Goal: Communication & Community: Answer question/provide support

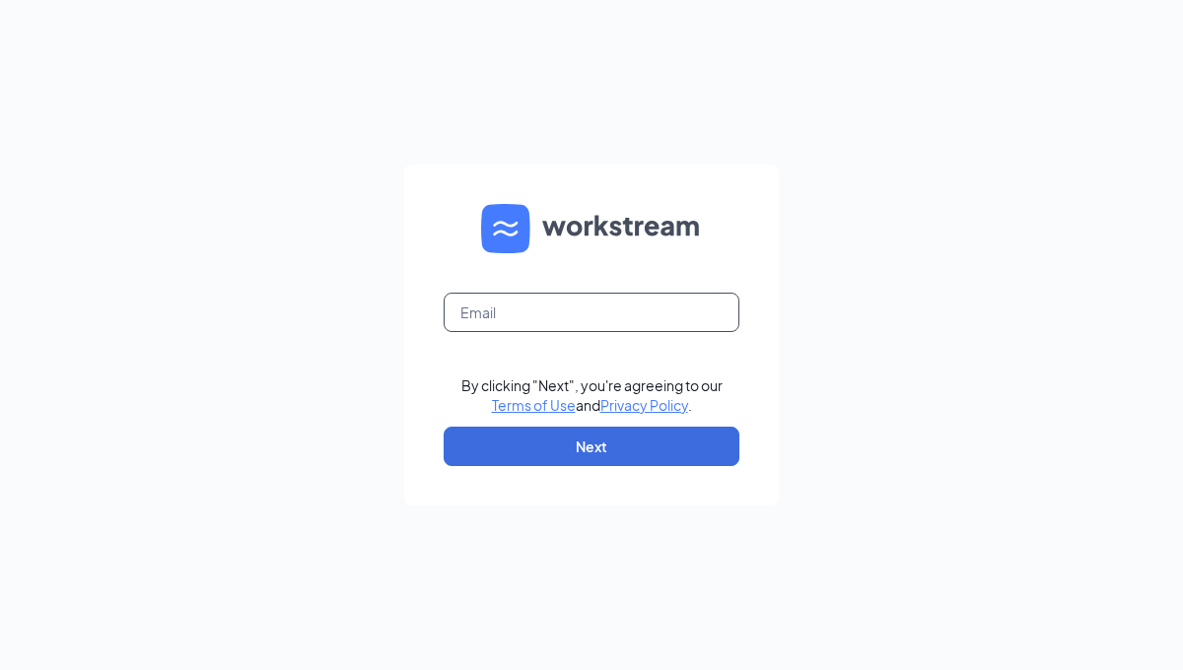
click at [577, 308] on input "text" at bounding box center [592, 312] width 296 height 39
type input "[EMAIL_ADDRESS][DOMAIN_NAME]"
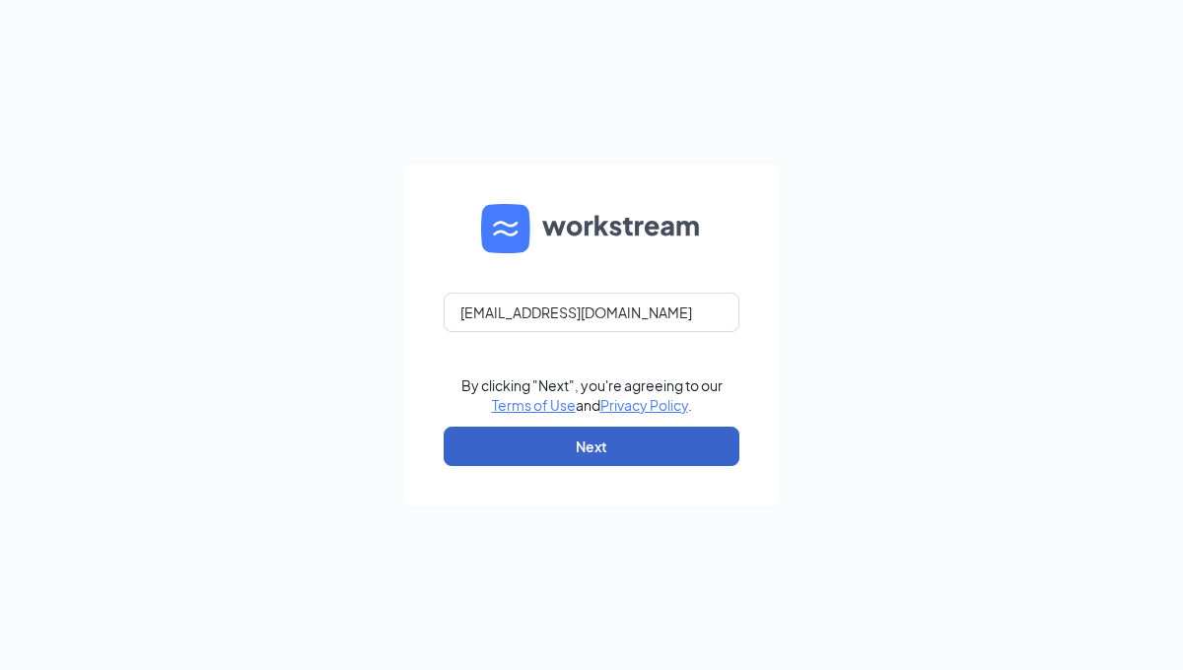
click at [590, 451] on button "Next" at bounding box center [592, 446] width 296 height 39
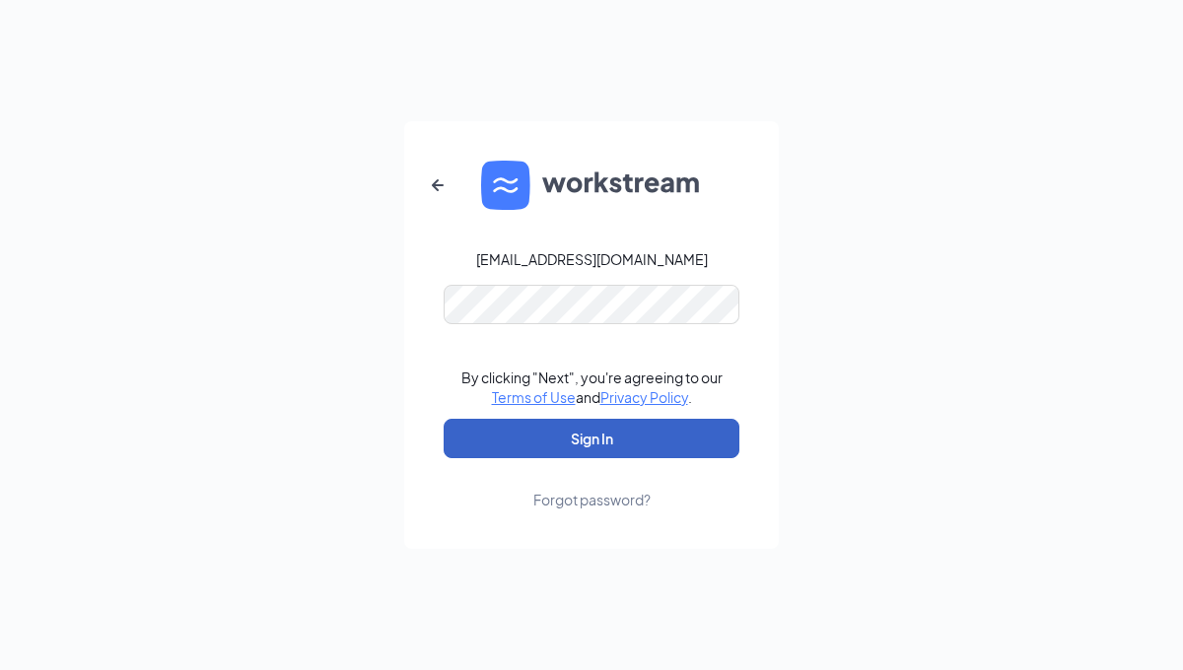
click at [572, 442] on button "Sign In" at bounding box center [592, 438] width 296 height 39
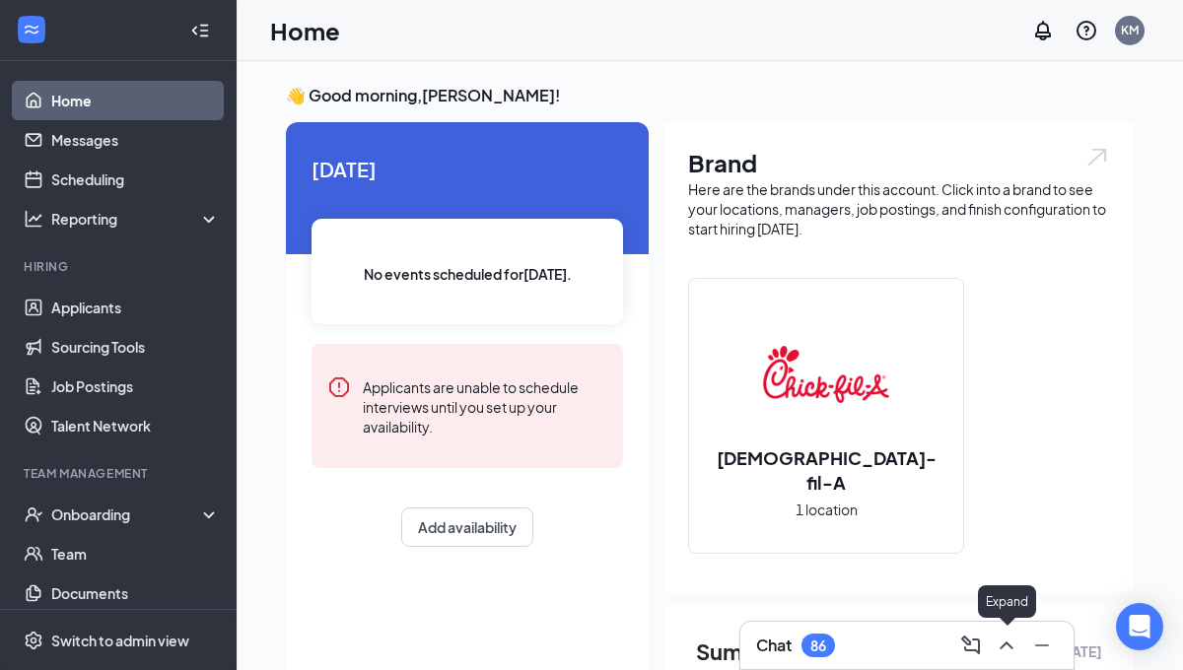
click at [1001, 643] on icon "ChevronUp" at bounding box center [1007, 646] width 24 height 24
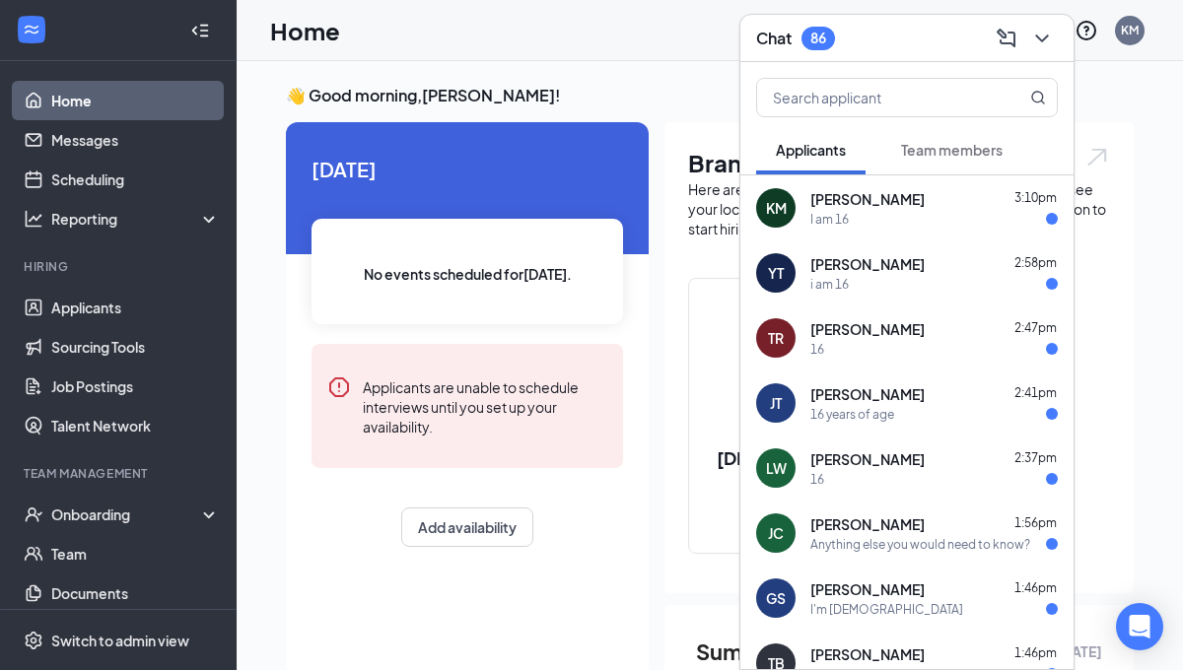
click at [934, 154] on span "Team members" at bounding box center [952, 150] width 102 height 18
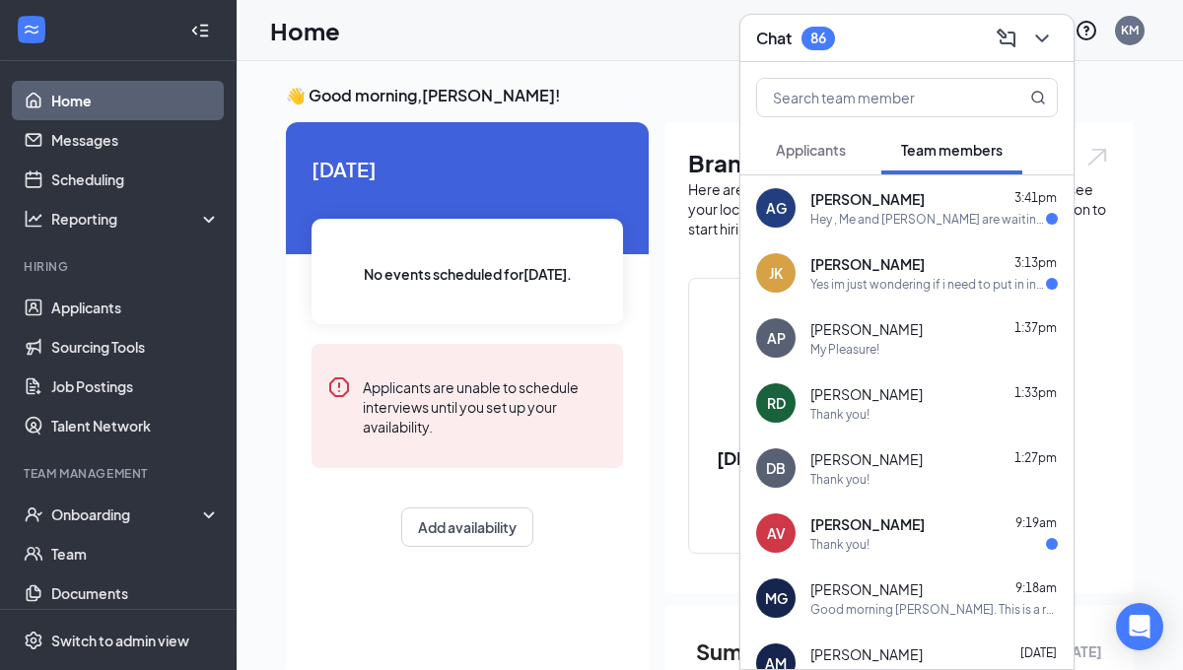
click at [908, 208] on div "anaya griffith 3:41pm" at bounding box center [933, 199] width 247 height 20
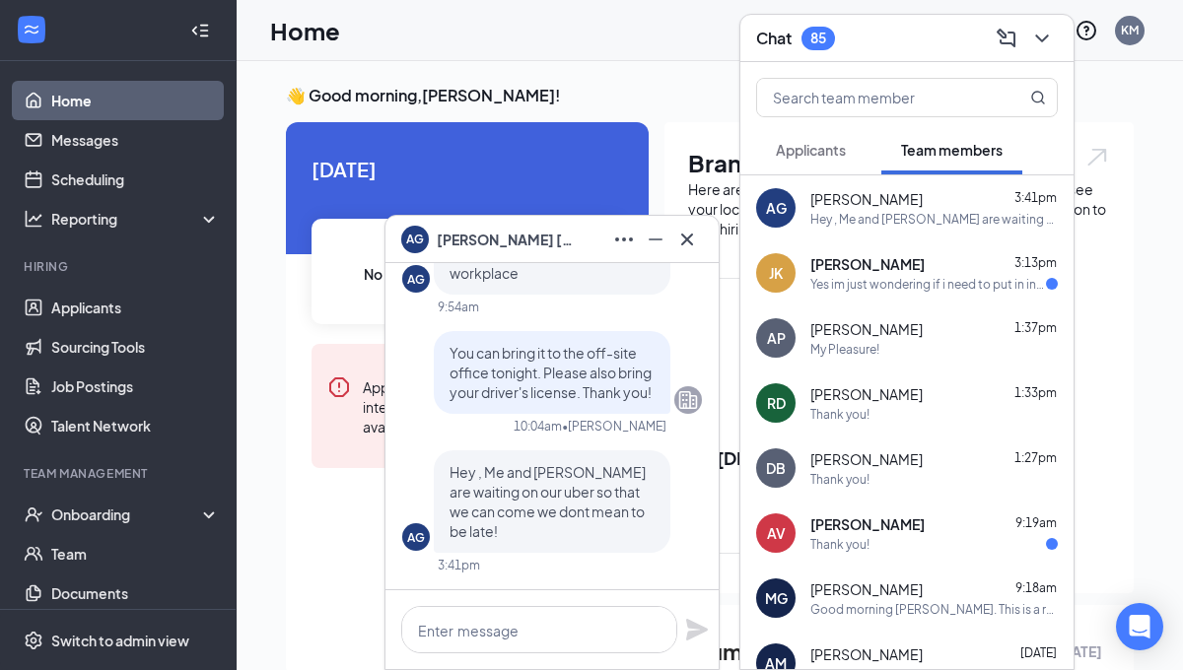
click at [880, 264] on span "Jack Keeler" at bounding box center [867, 264] width 114 height 20
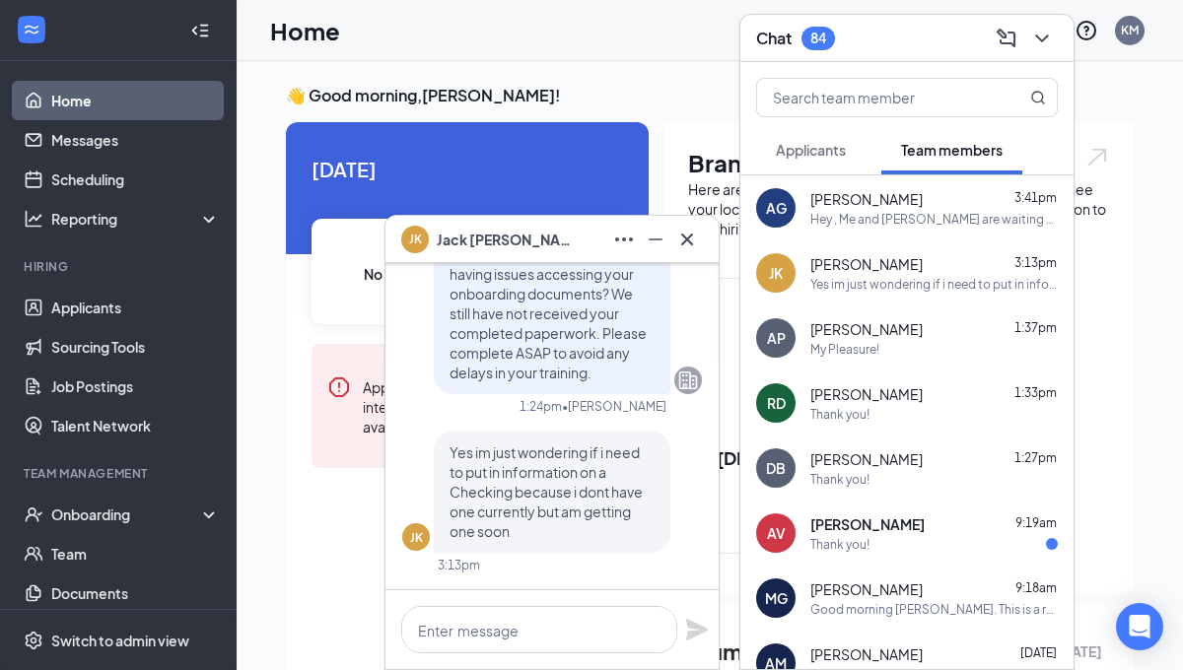
click at [891, 354] on div "My Pleasure!" at bounding box center [933, 349] width 247 height 17
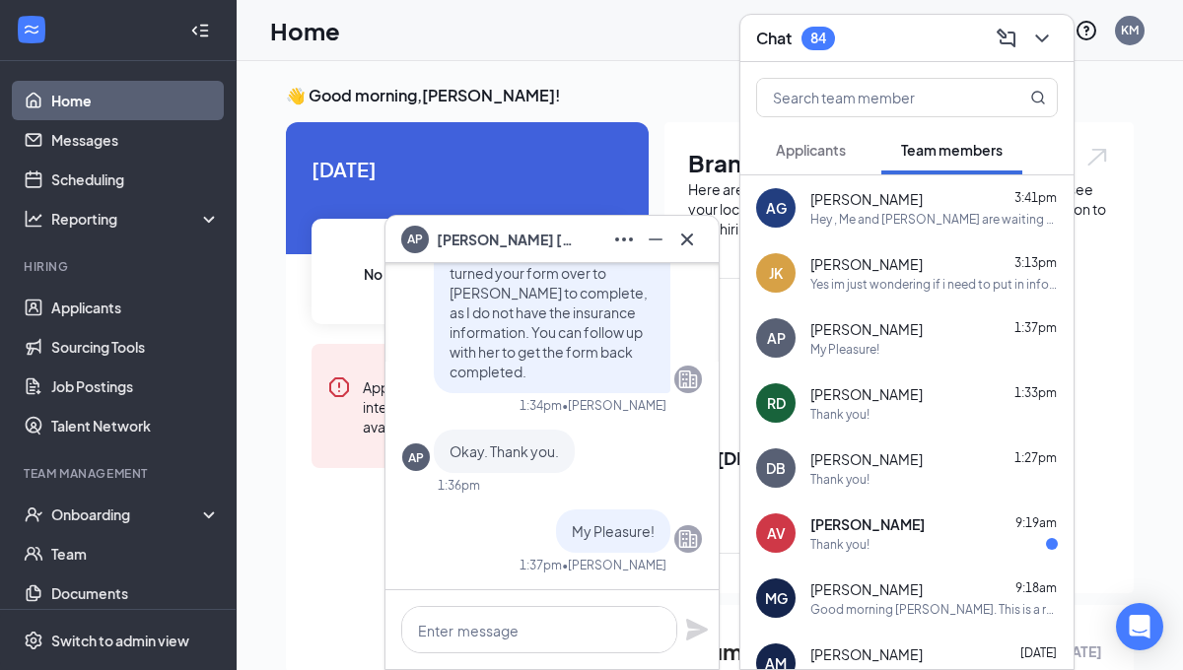
click at [863, 524] on span "Alexandria Varga" at bounding box center [867, 525] width 114 height 20
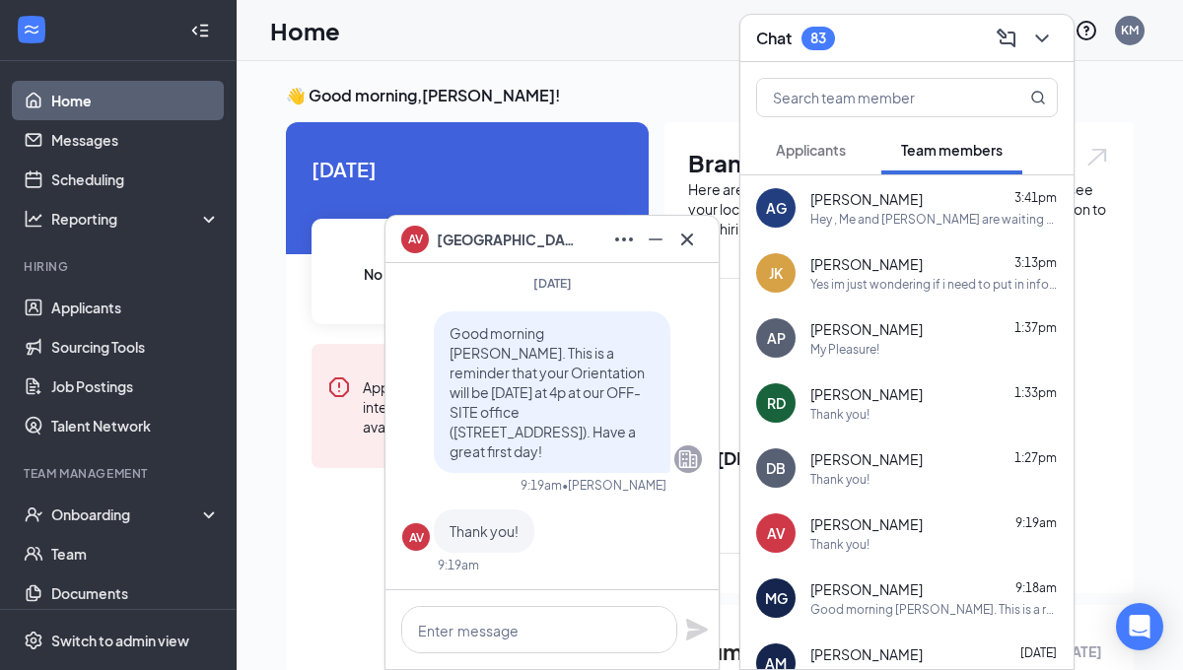
click at [857, 474] on div "Thank you!" at bounding box center [839, 479] width 59 height 17
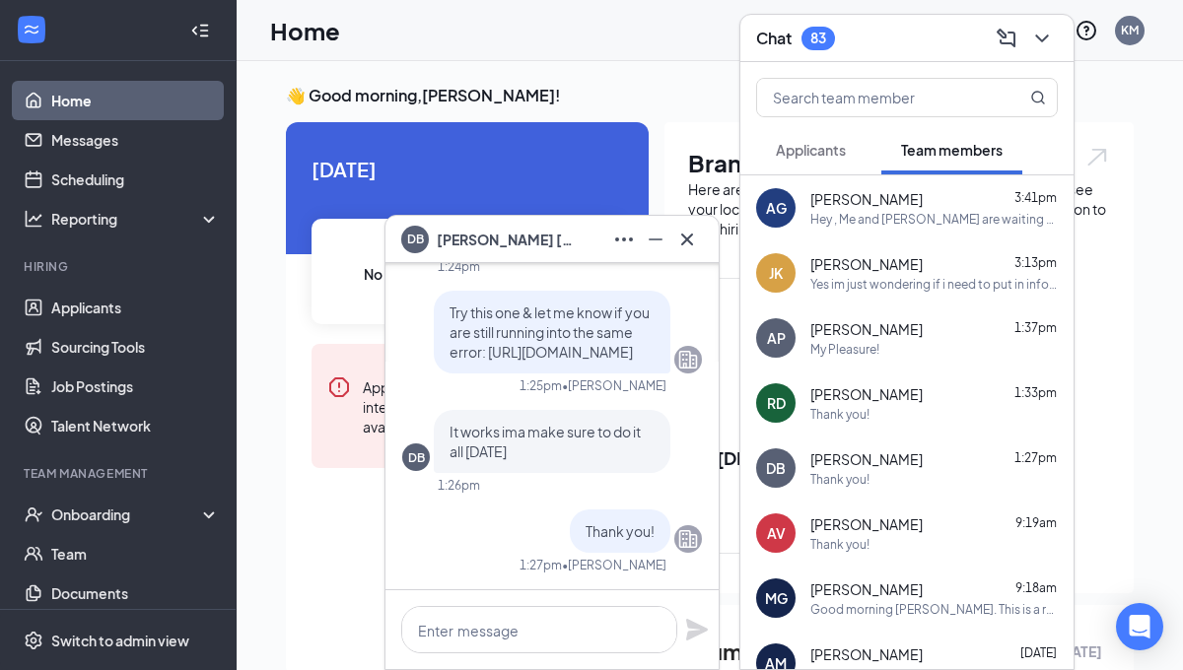
click at [920, 227] on div "AG anaya griffith 3:41pm Hey , Me and Mikaela are waiting on our uber so that w…" at bounding box center [906, 207] width 333 height 65
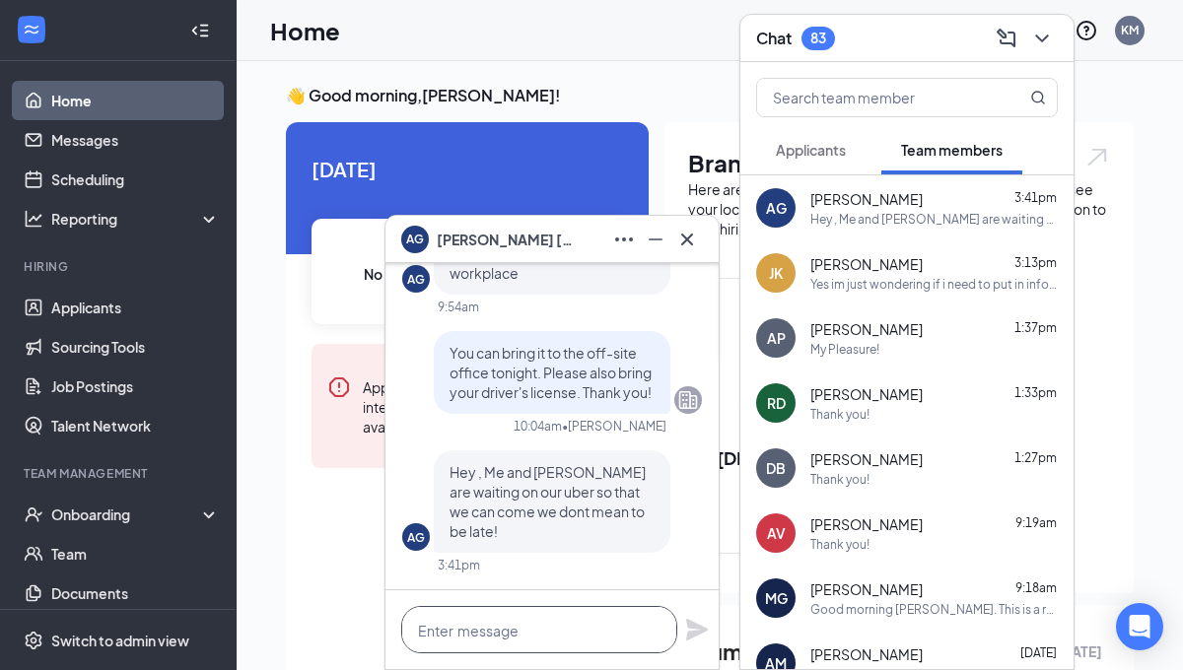
click at [517, 646] on textarea at bounding box center [539, 629] width 276 height 47
type textarea "Okay, Thanks for letting us know"
click at [699, 630] on icon "Plane" at bounding box center [697, 630] width 22 height 22
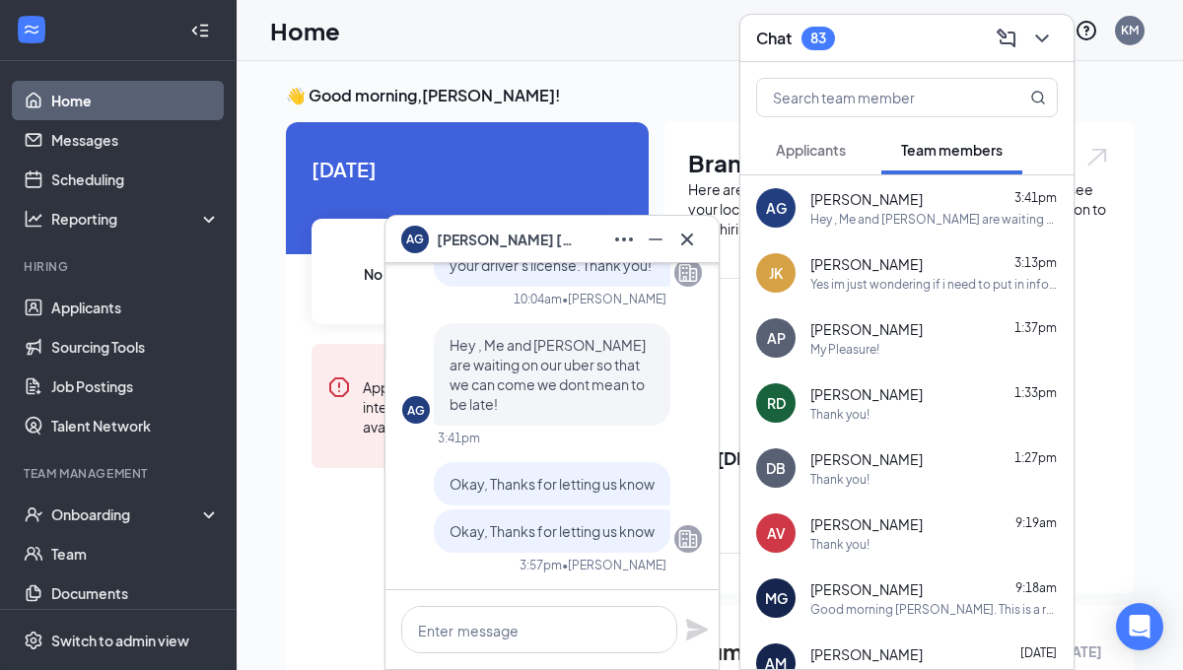
click at [860, 590] on span "Mikaela-Schae Gallimore" at bounding box center [866, 590] width 112 height 20
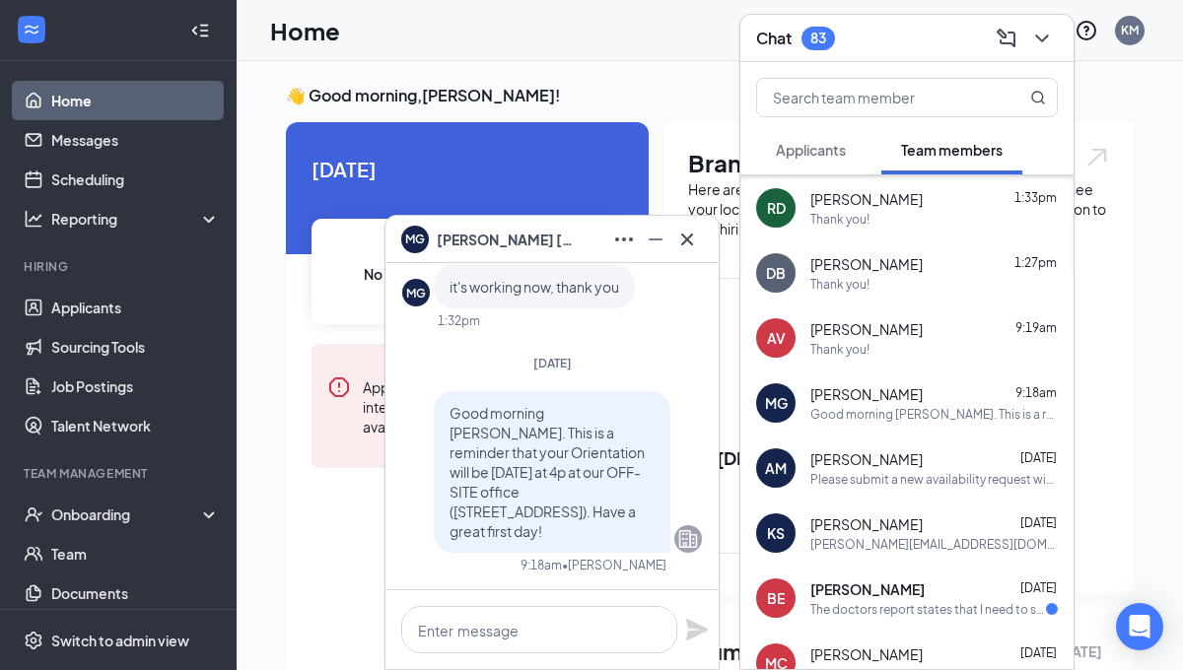
scroll to position [205, 0]
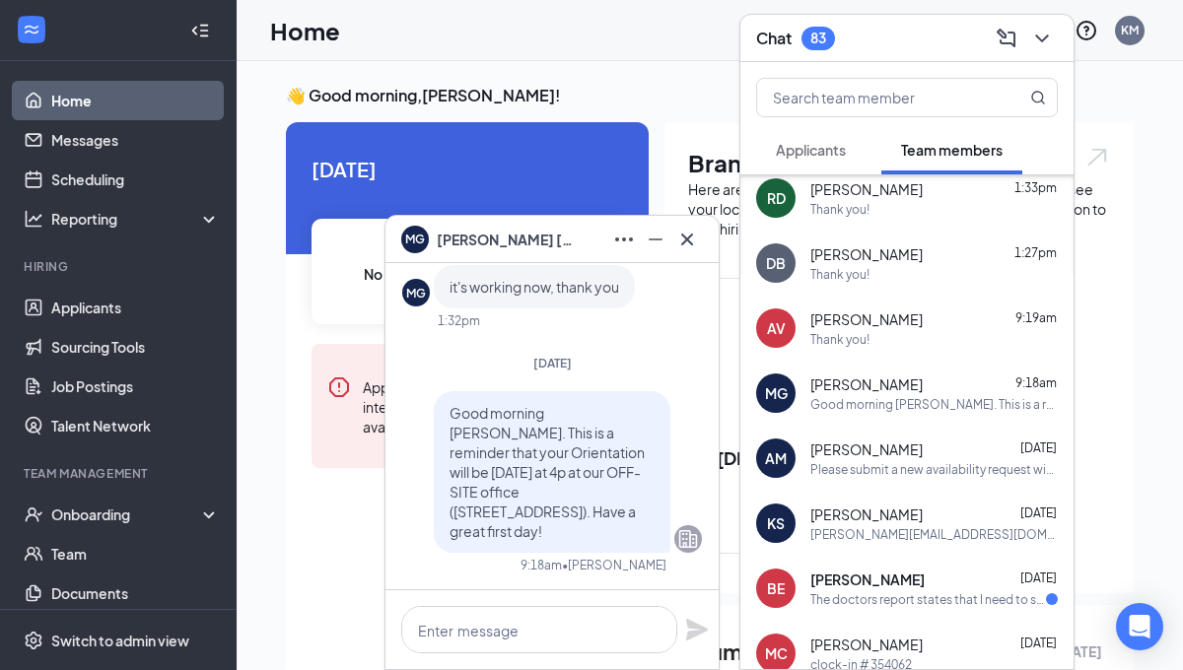
click at [891, 519] on span "Kaitlyn Spence" at bounding box center [866, 515] width 112 height 20
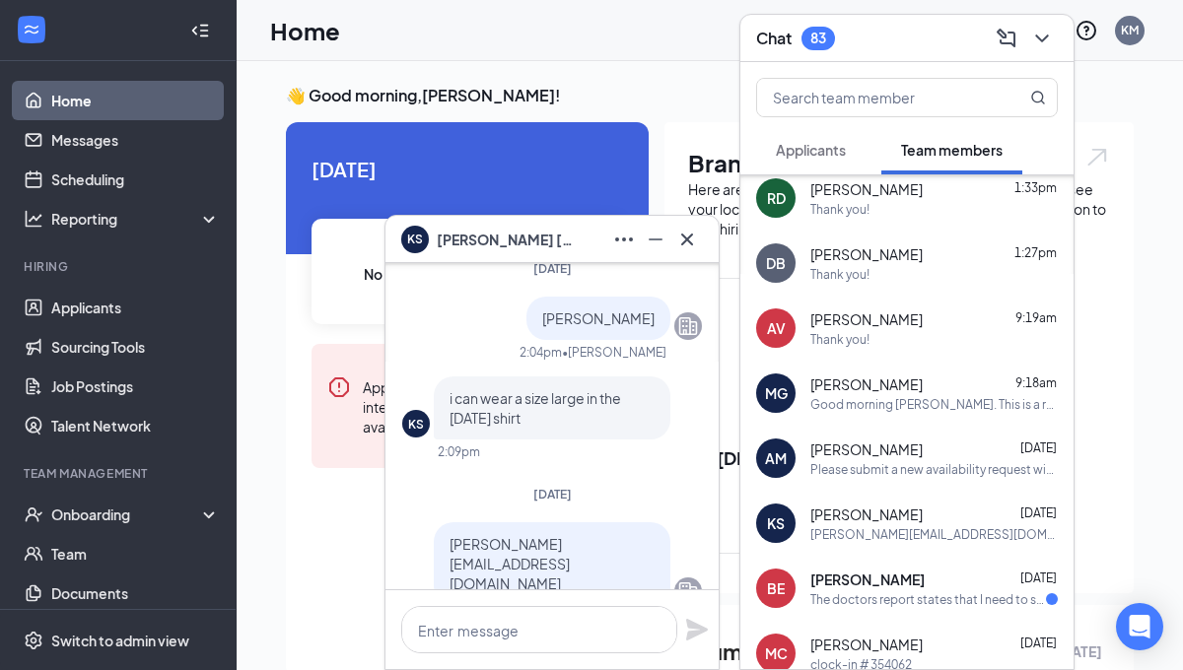
scroll to position [0, 0]
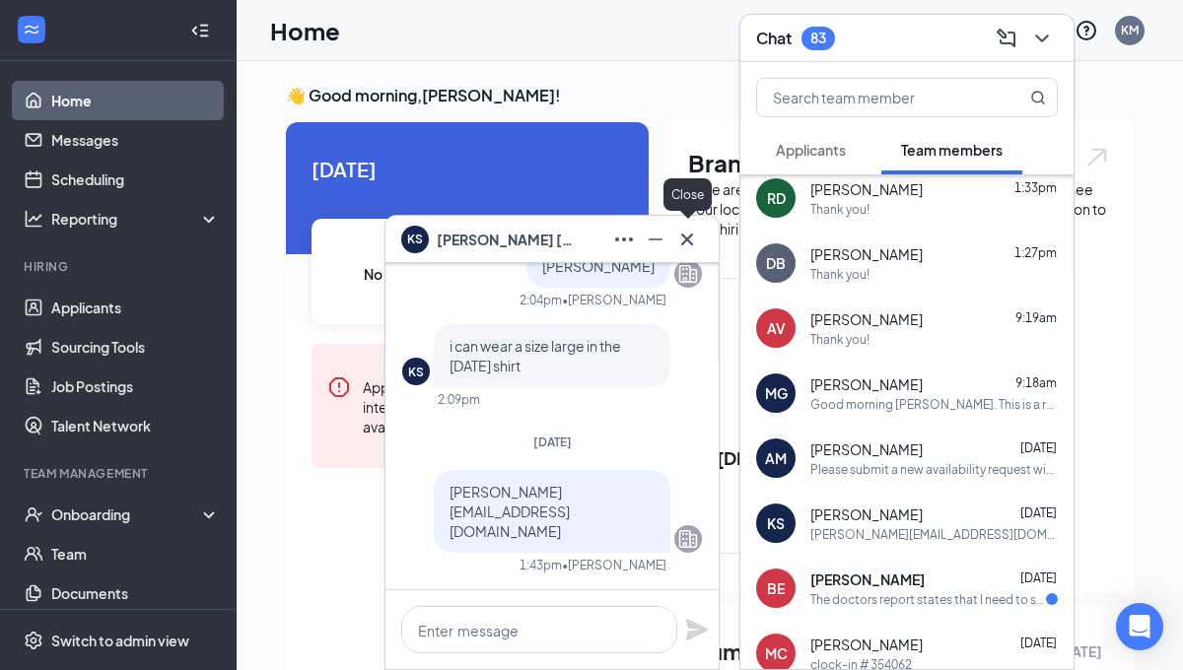
click at [694, 242] on icon "Cross" at bounding box center [687, 240] width 24 height 24
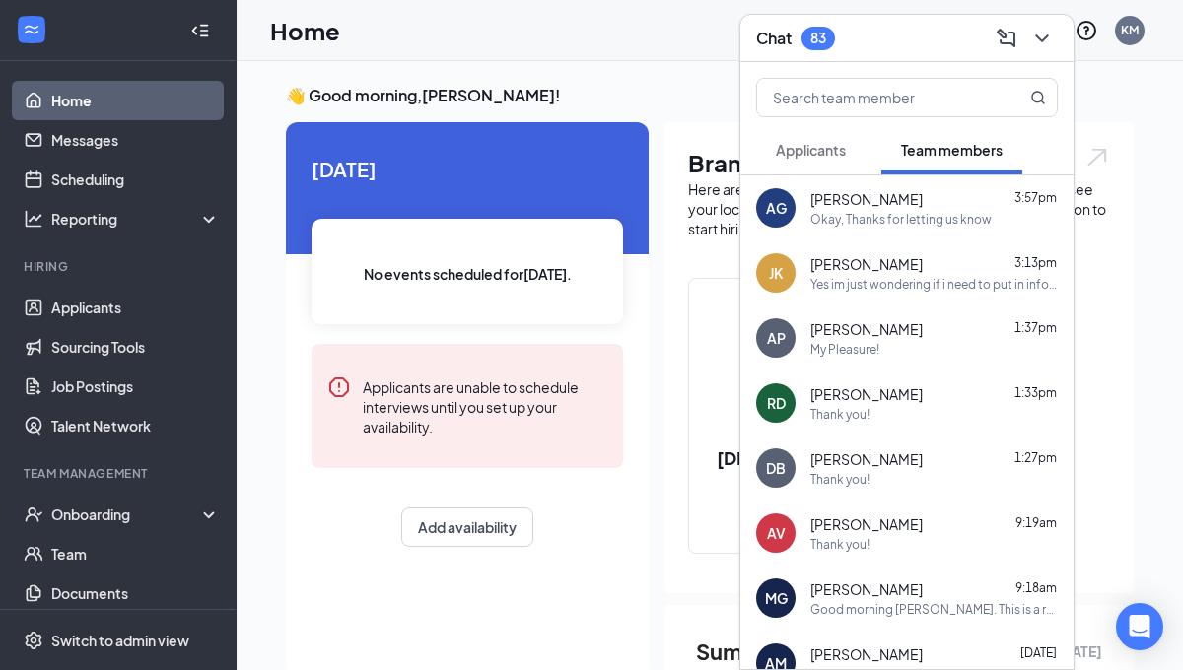
click at [889, 285] on div "Yes im just wondering if i need to put in information on a Checking because i d…" at bounding box center [933, 284] width 247 height 17
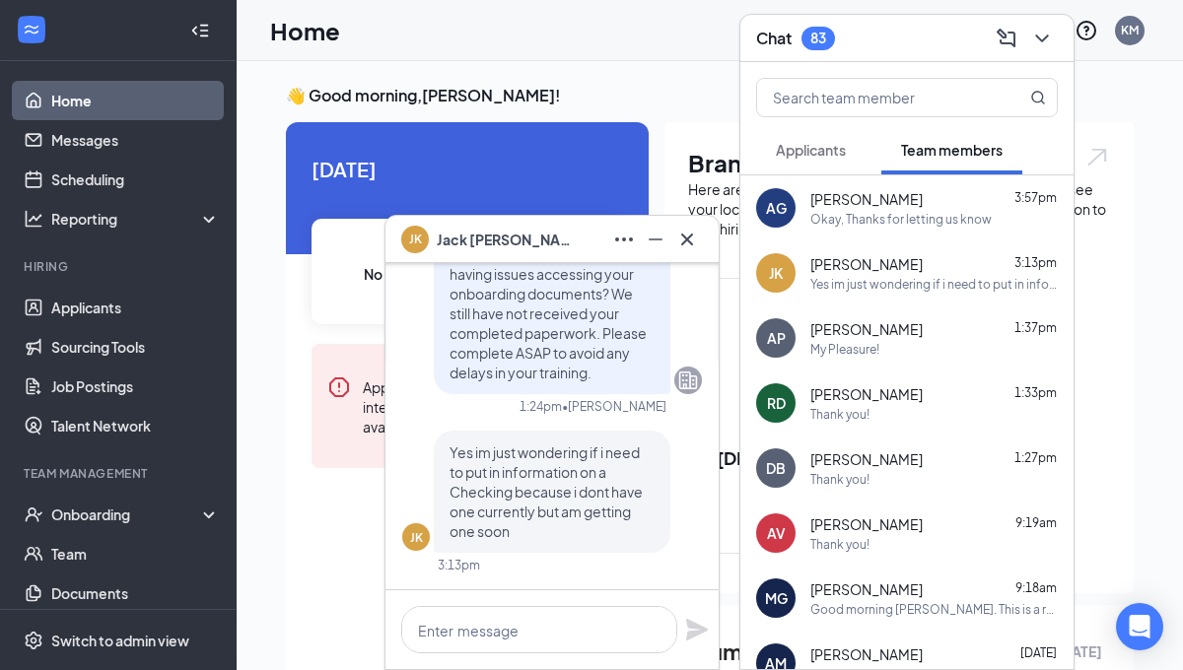
click at [871, 415] on div "Thank you!" at bounding box center [933, 414] width 247 height 17
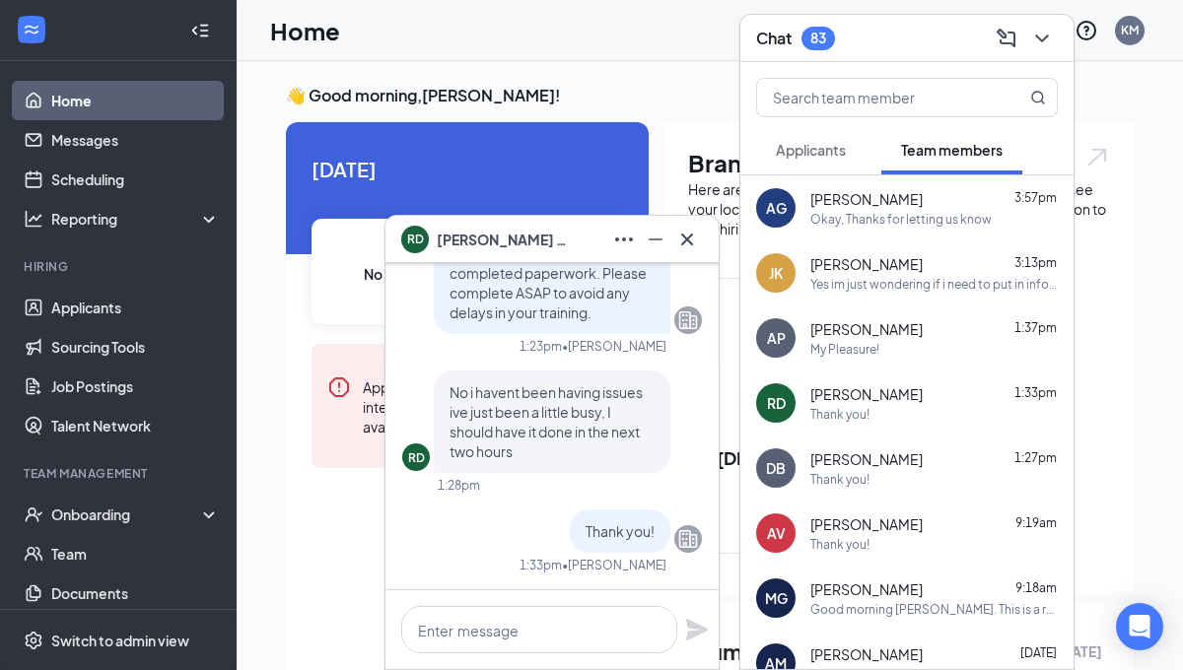
click at [923, 204] on div "anaya griffith 3:57pm" at bounding box center [933, 199] width 247 height 20
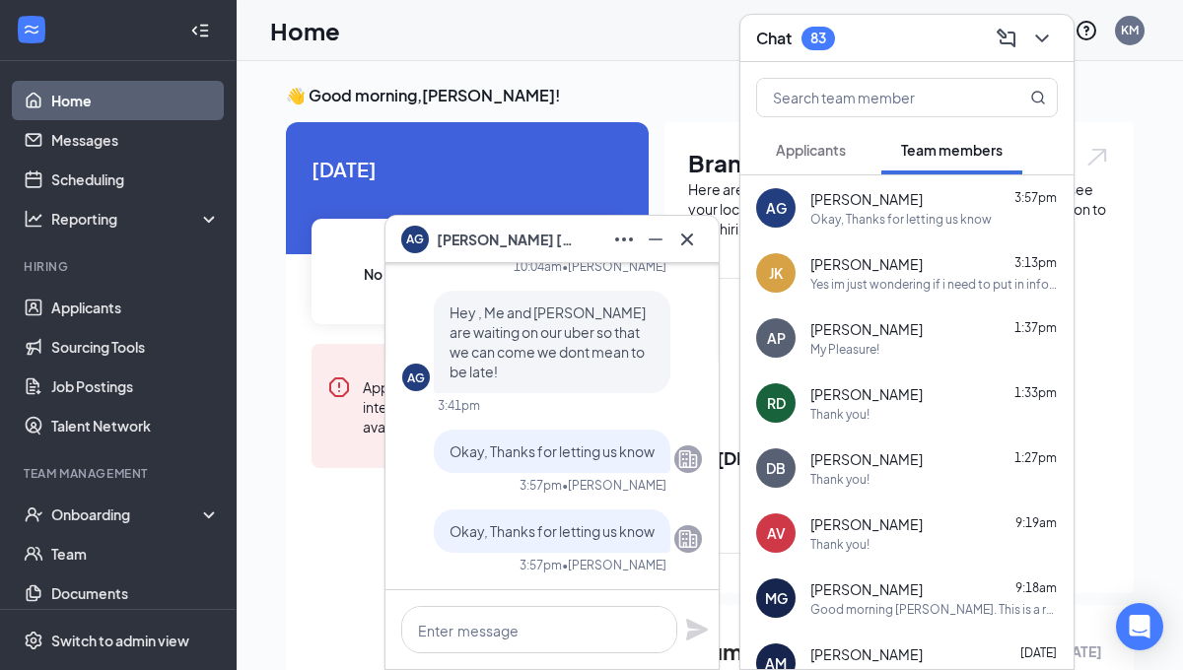
click at [861, 229] on div "AG anaya griffith 3:57pm Okay, Thanks for letting us know" at bounding box center [906, 207] width 333 height 65
